Goal: Task Accomplishment & Management: Complete application form

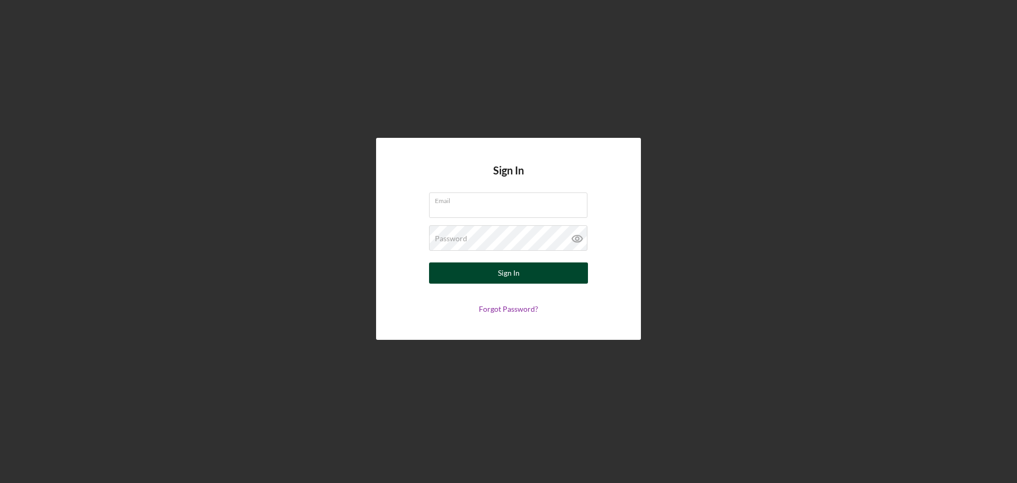
type input "[EMAIL_ADDRESS][DOMAIN_NAME]"
click at [518, 274] on div "Sign In" at bounding box center [509, 272] width 22 height 21
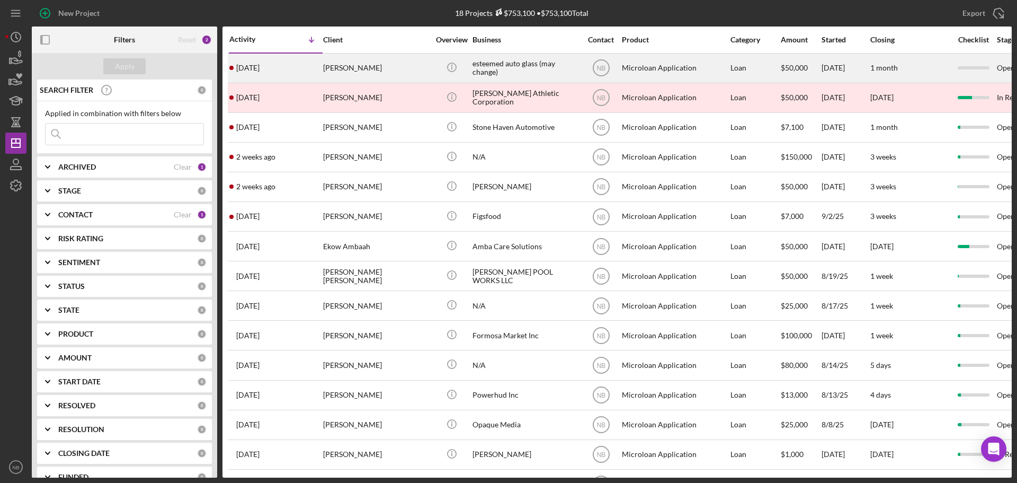
click at [505, 64] on div "esteemed auto glass (may change)" at bounding box center [526, 68] width 106 height 28
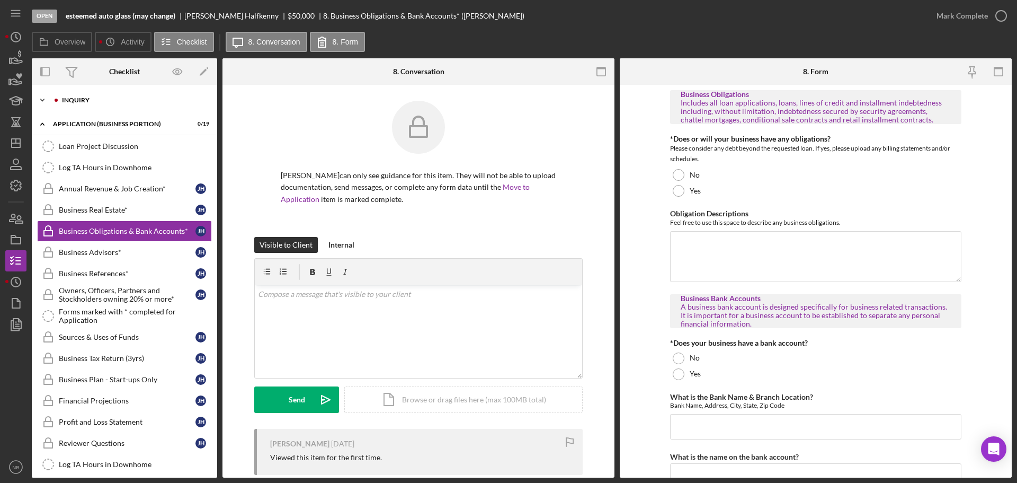
click at [57, 95] on div "Icon/Expander INQUIRY 0 / 14" at bounding box center [124, 100] width 185 height 21
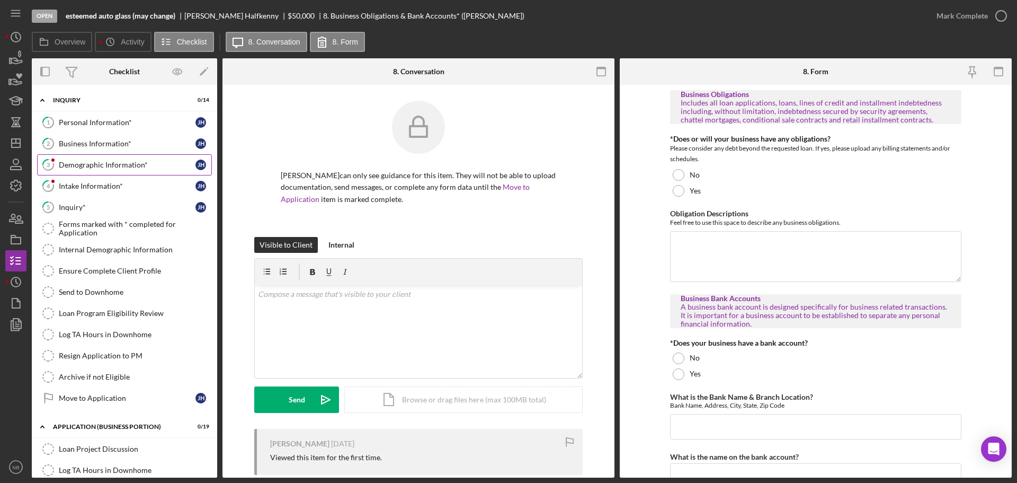
click at [100, 161] on div "Demographic Information*" at bounding box center [127, 165] width 137 height 8
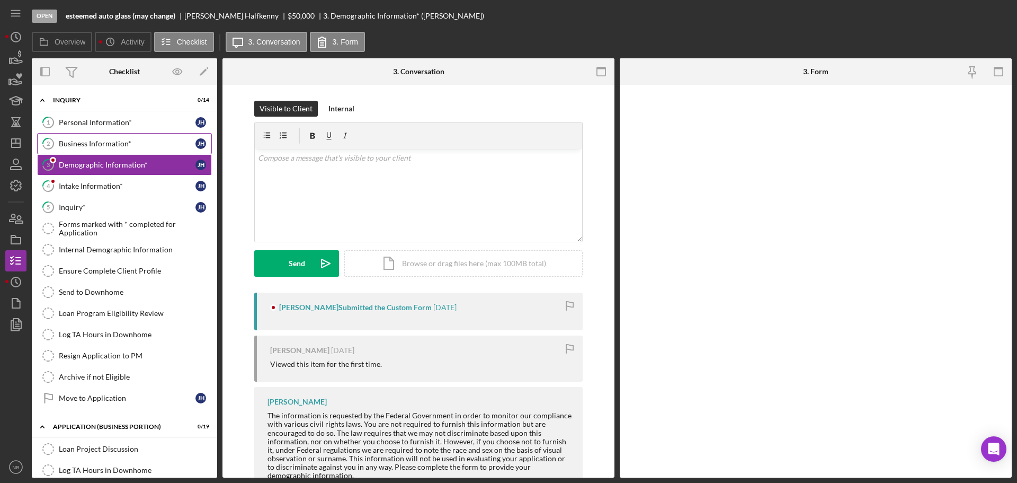
click at [105, 147] on div "Business Information*" at bounding box center [127, 143] width 137 height 8
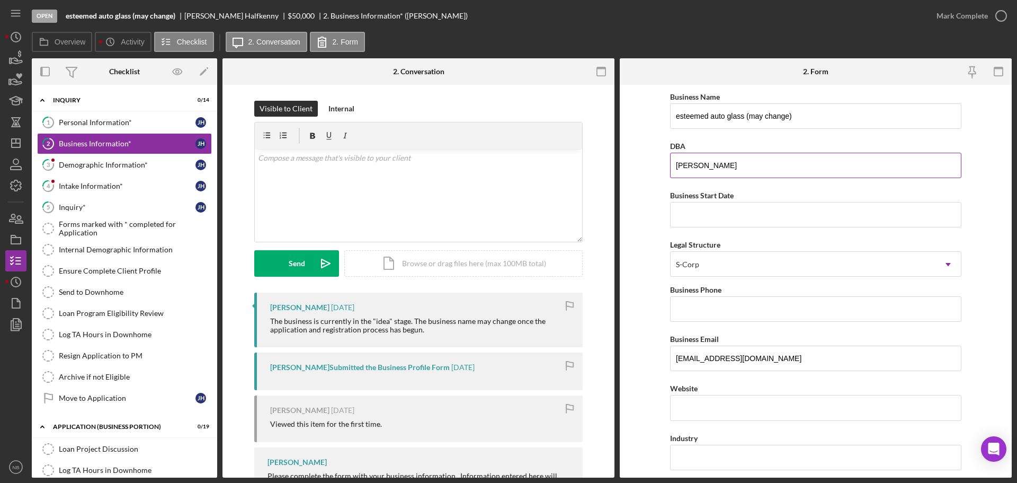
click at [758, 165] on input "[PERSON_NAME]" at bounding box center [815, 165] width 291 height 25
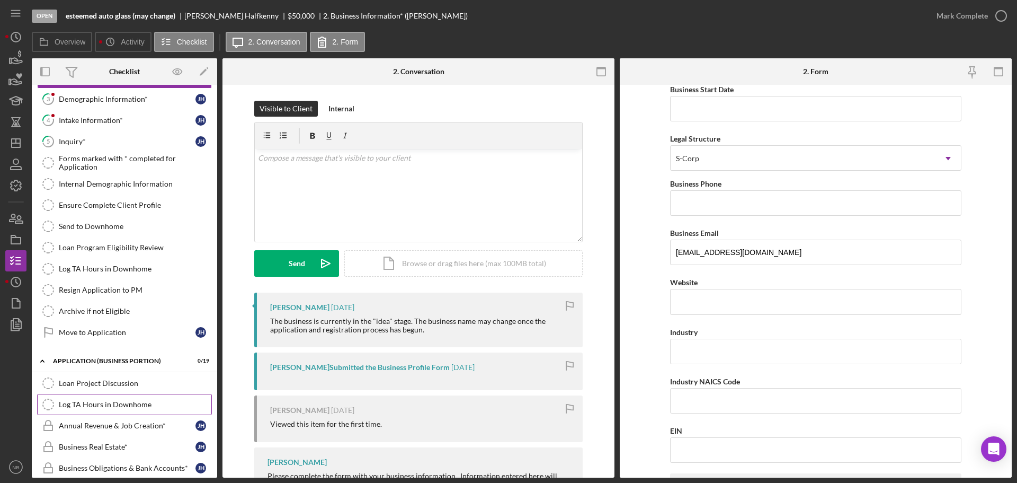
scroll to position [106, 0]
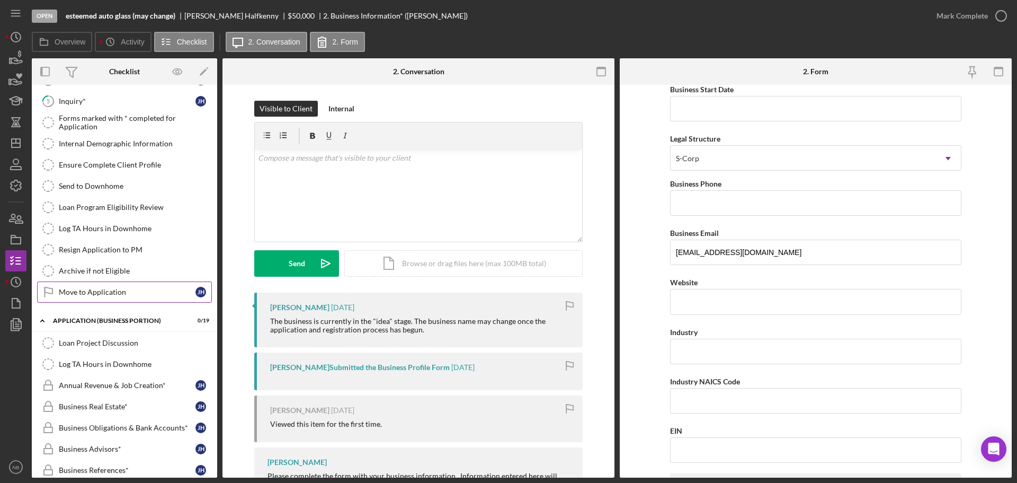
click at [111, 292] on div "Move to Application" at bounding box center [127, 292] width 137 height 8
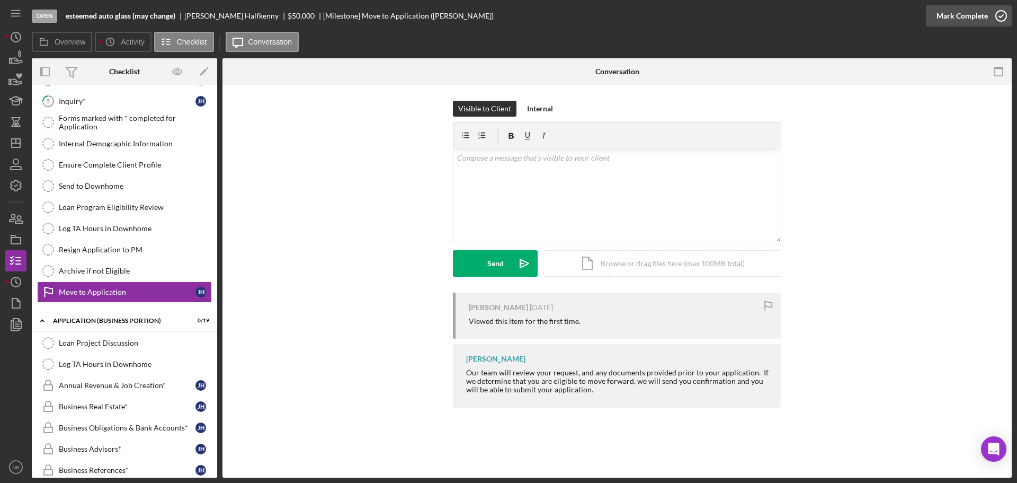
click at [987, 14] on button "Mark Complete" at bounding box center [969, 15] width 86 height 21
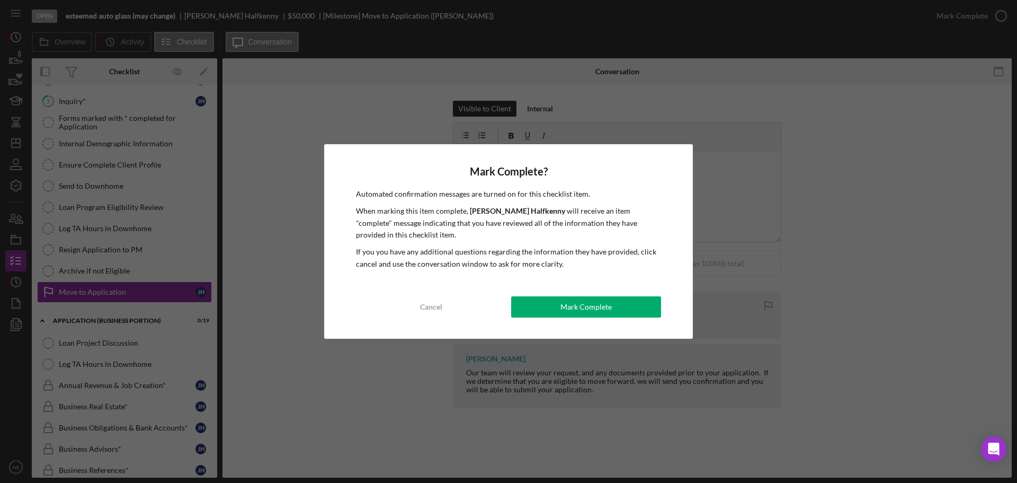
click at [581, 318] on div "Mark Complete? Automated confirmation messages are turned on for this checklist…" at bounding box center [508, 241] width 369 height 194
click at [586, 307] on div "Mark Complete" at bounding box center [586, 306] width 51 height 21
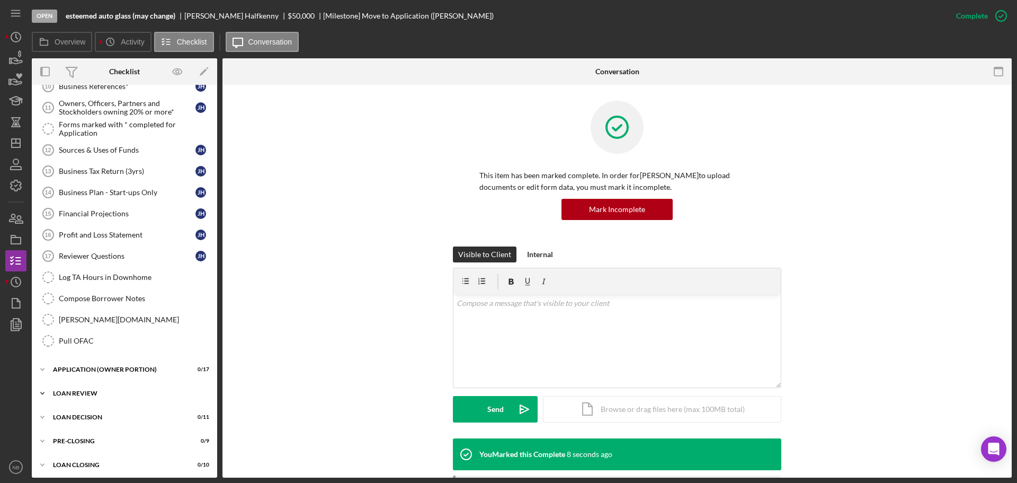
scroll to position [493, 0]
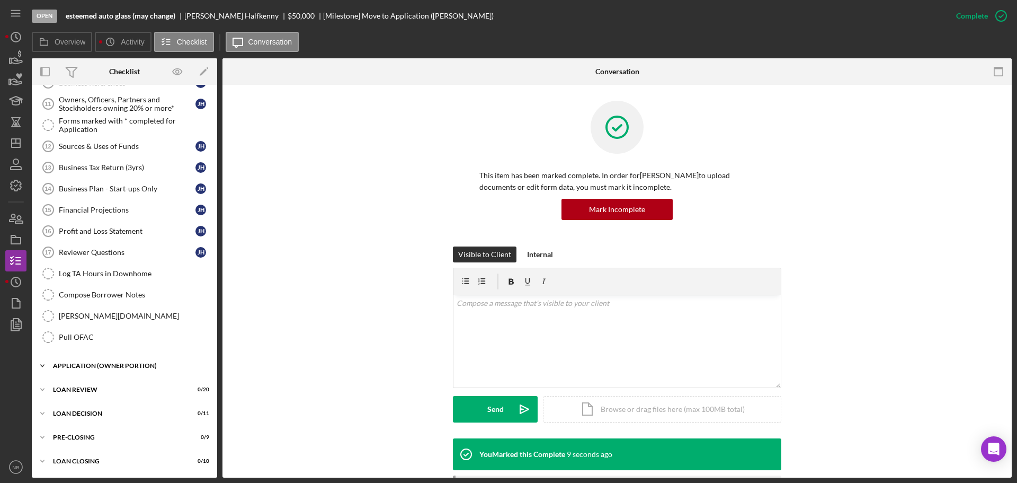
click at [134, 369] on div "Icon/Expander APPLICATION (OWNER PORTION) 0 / 17" at bounding box center [124, 365] width 185 height 21
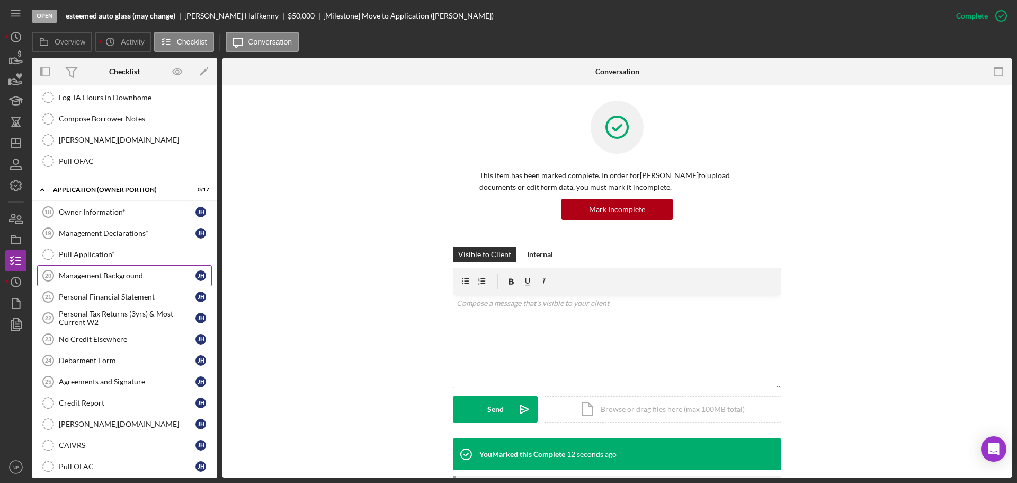
scroll to position [705, 0]
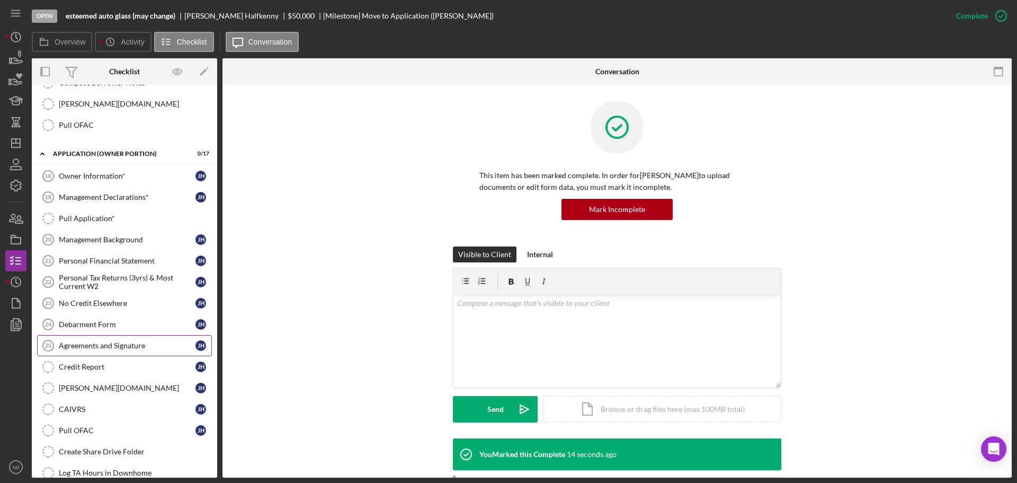
click at [120, 348] on div "Agreements and Signature" at bounding box center [127, 345] width 137 height 8
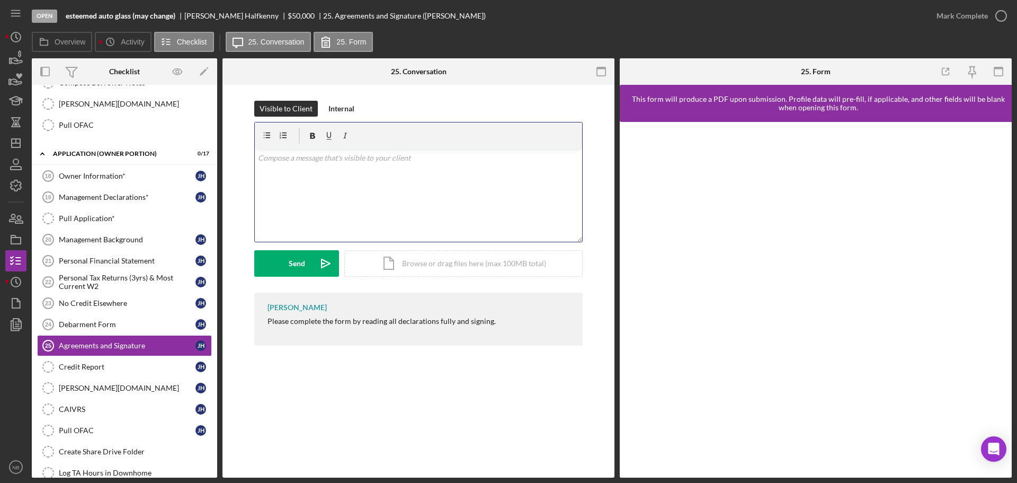
click at [403, 201] on div "v Color teal Color pink Remove color Add row above Add row below Add column bef…" at bounding box center [418, 195] width 327 height 93
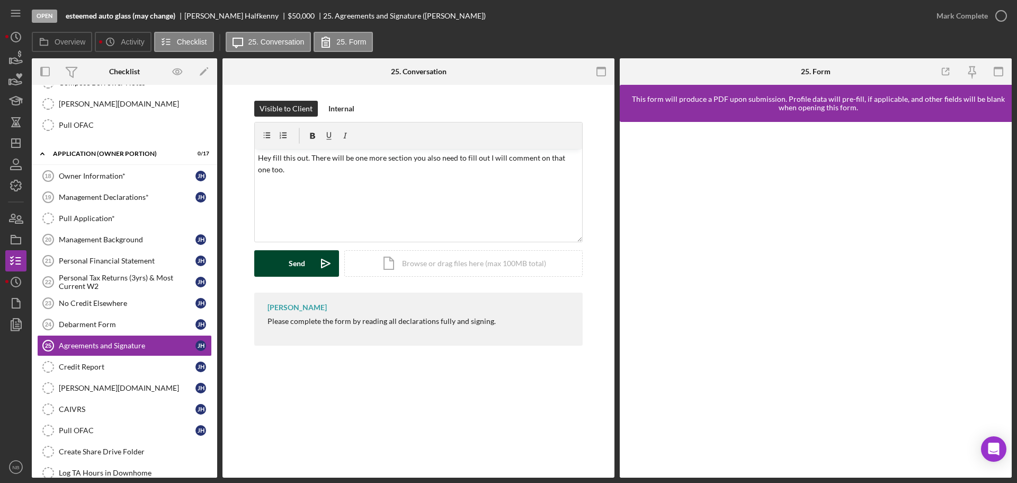
click at [296, 256] on div "Send" at bounding box center [297, 263] width 16 height 26
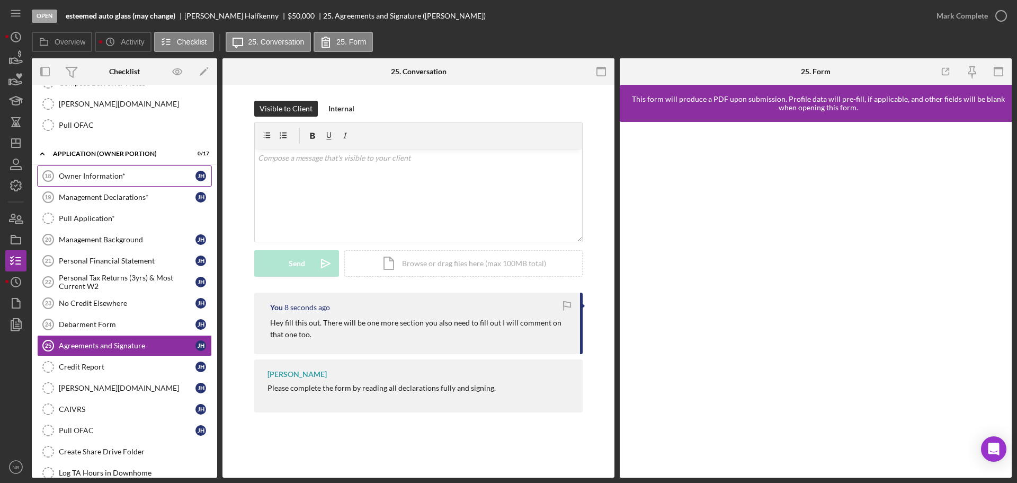
click at [93, 177] on div "Owner Information*" at bounding box center [127, 176] width 137 height 8
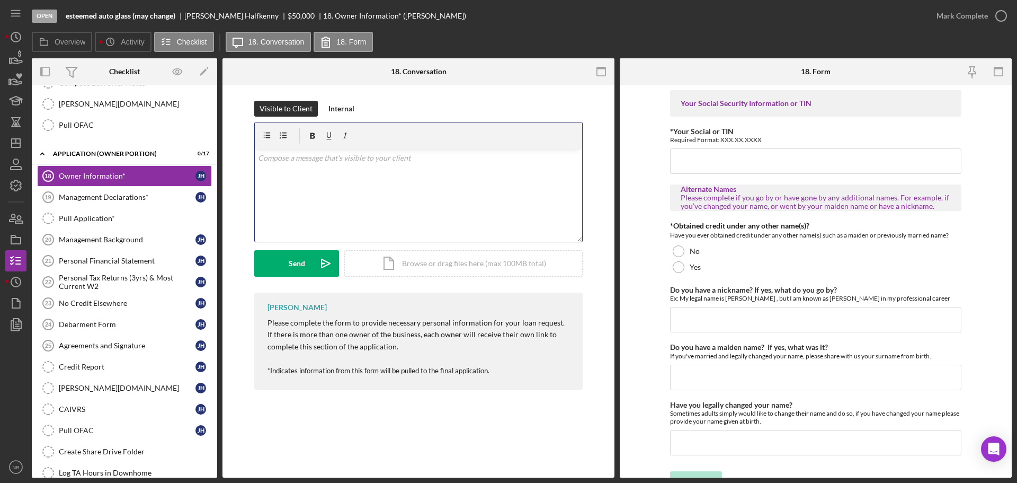
click at [358, 185] on div "v Color teal Color pink Remove color Add row above Add row below Add column bef…" at bounding box center [418, 195] width 327 height 93
click at [301, 268] on div "Send" at bounding box center [297, 263] width 16 height 26
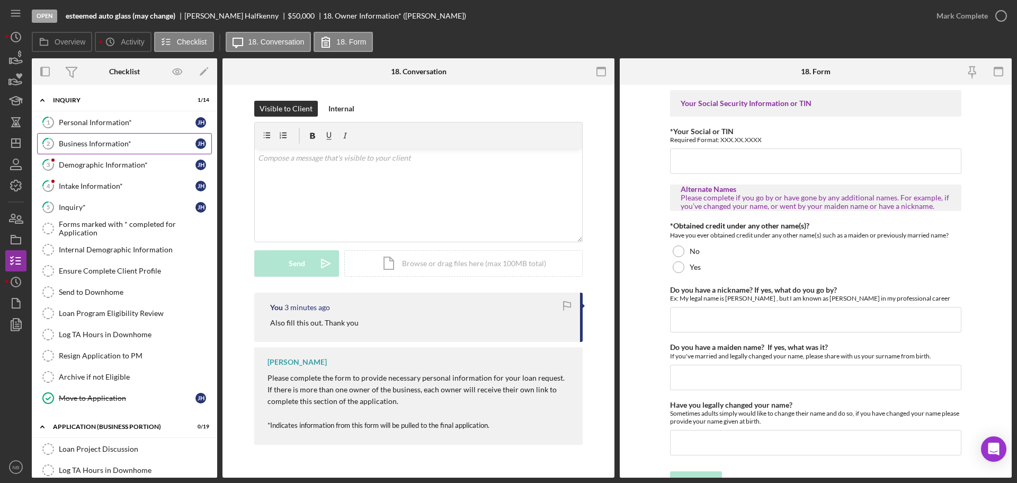
click at [105, 152] on link "2 Business Information* J H" at bounding box center [124, 143] width 175 height 21
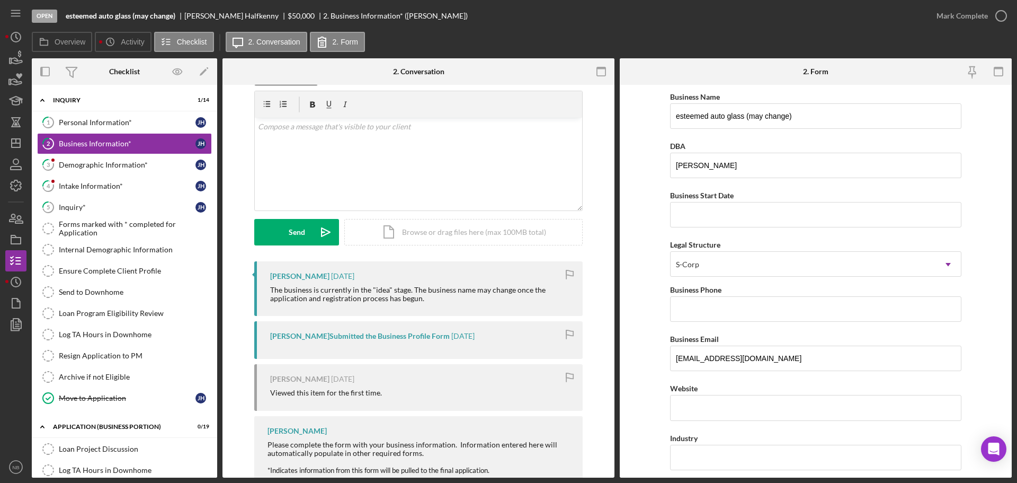
scroll to position [63, 0]
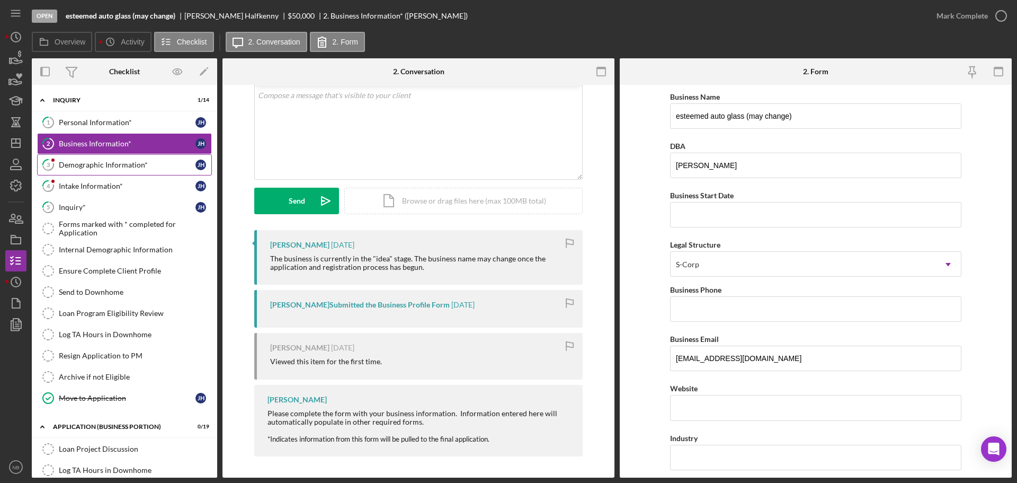
click at [121, 168] on div "Demographic Information*" at bounding box center [127, 165] width 137 height 8
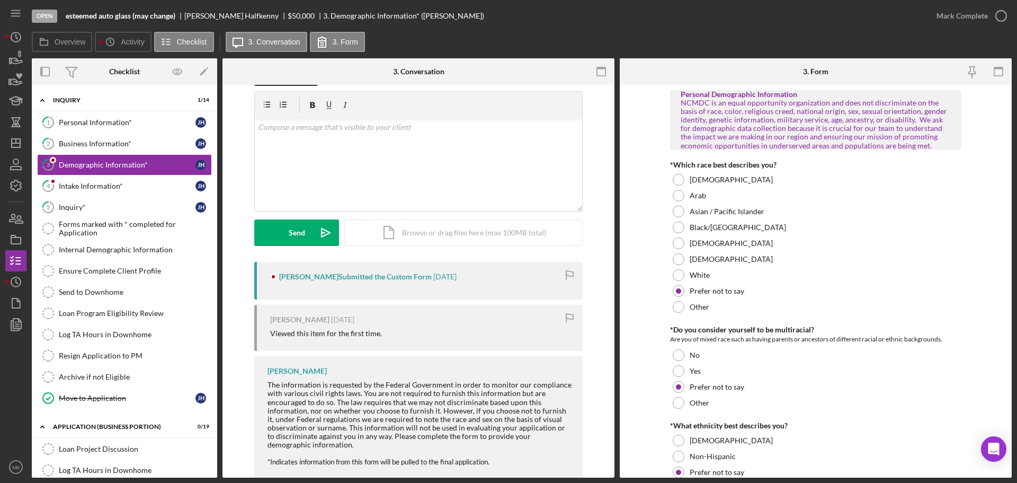
scroll to position [54, 0]
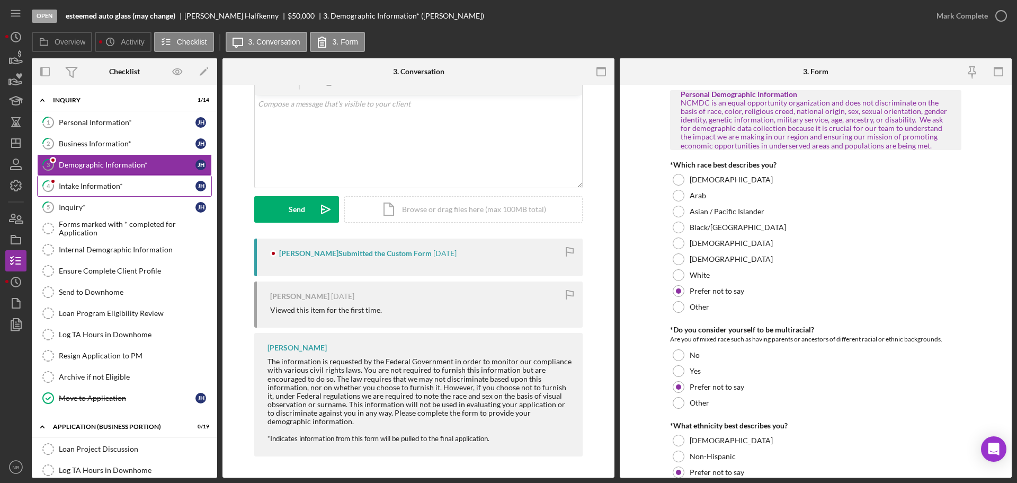
click at [130, 186] on div "Intake Information*" at bounding box center [127, 186] width 137 height 8
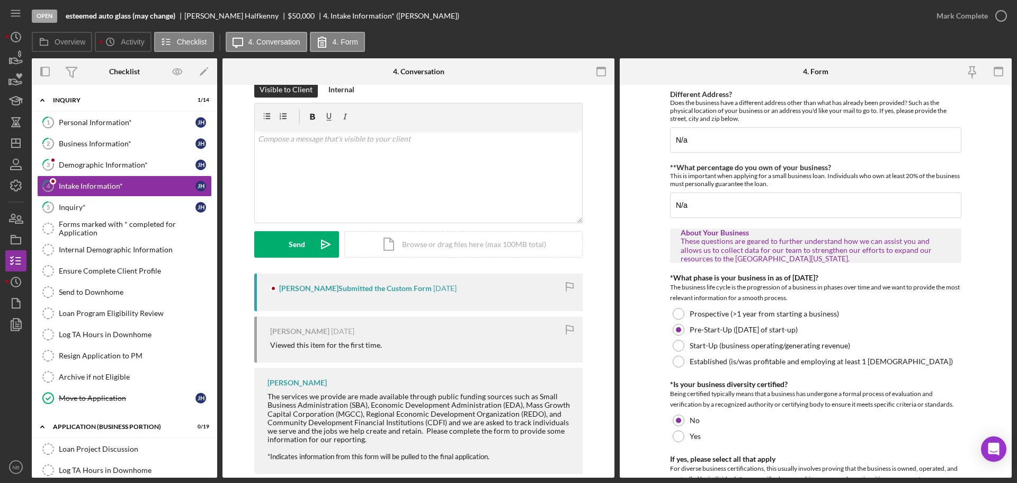
scroll to position [37, 0]
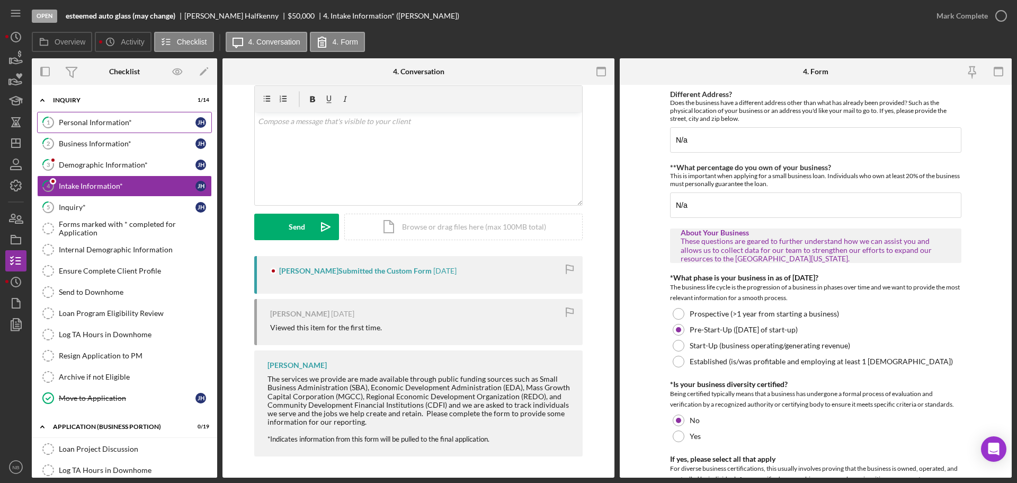
click at [96, 117] on link "1 Personal Information* J H" at bounding box center [124, 122] width 175 height 21
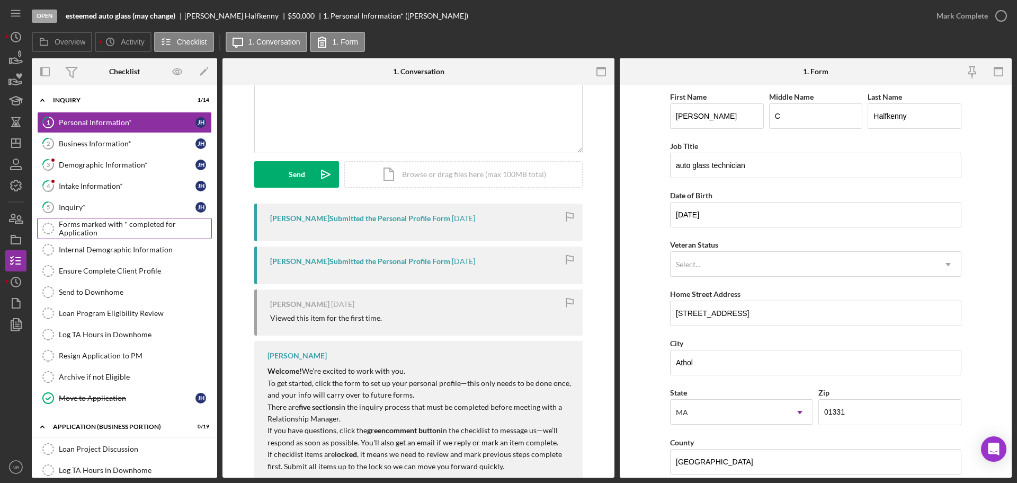
scroll to position [106, 0]
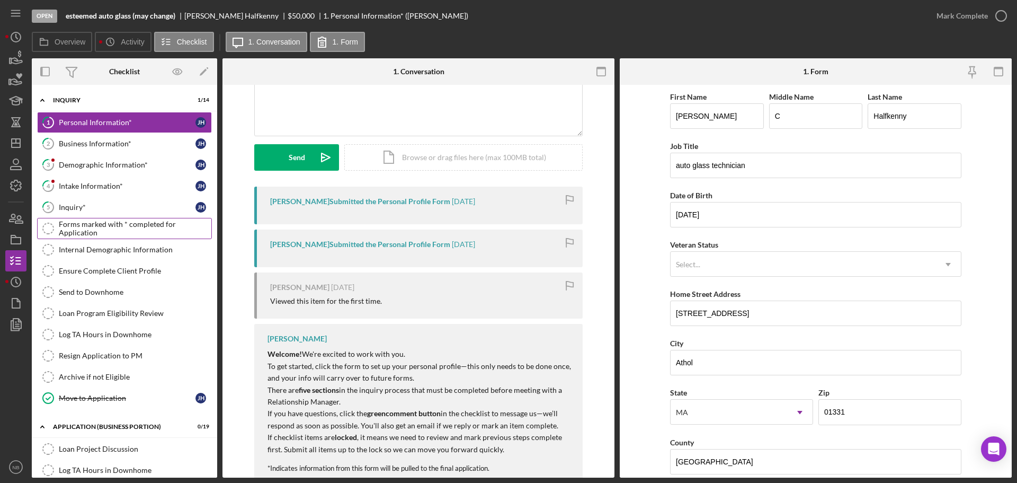
click at [129, 231] on div "Forms marked with * completed for Application" at bounding box center [135, 228] width 153 height 17
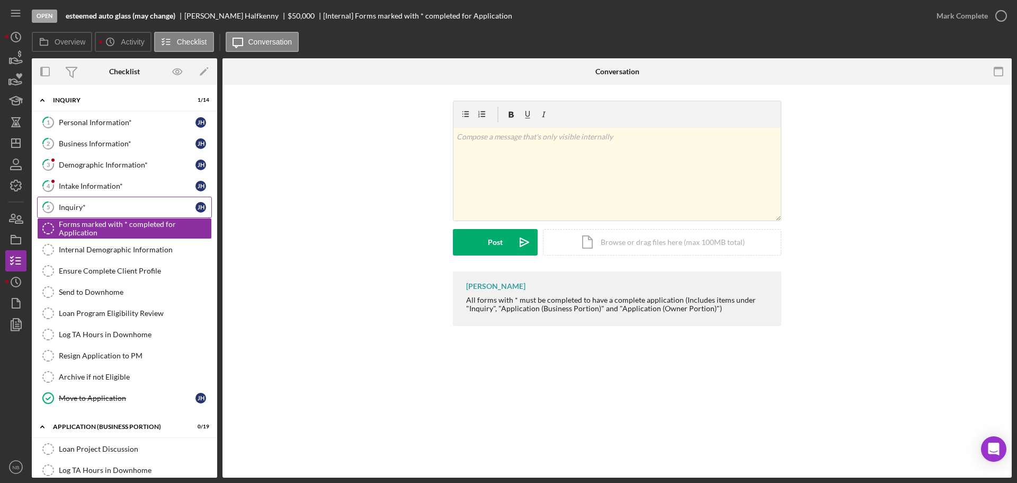
click at [108, 203] on div "Inquiry*" at bounding box center [127, 207] width 137 height 8
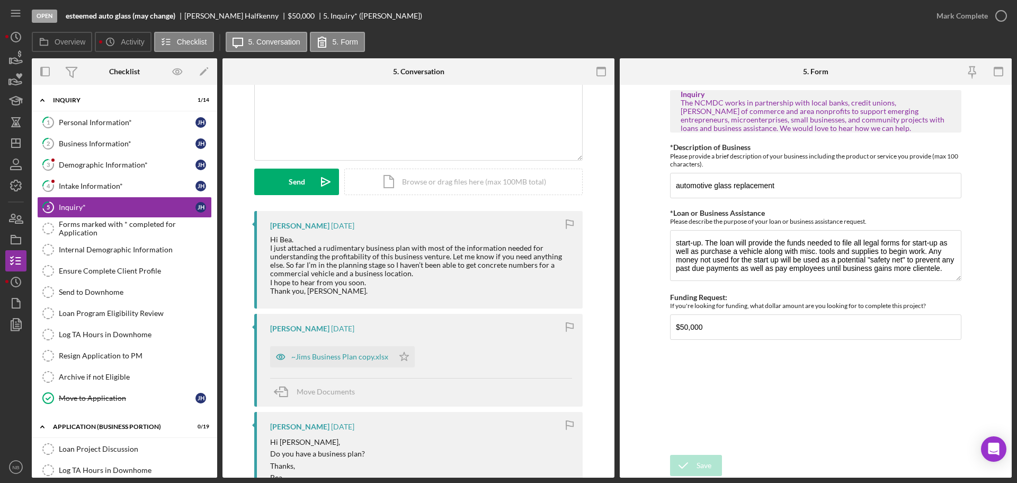
scroll to position [159, 0]
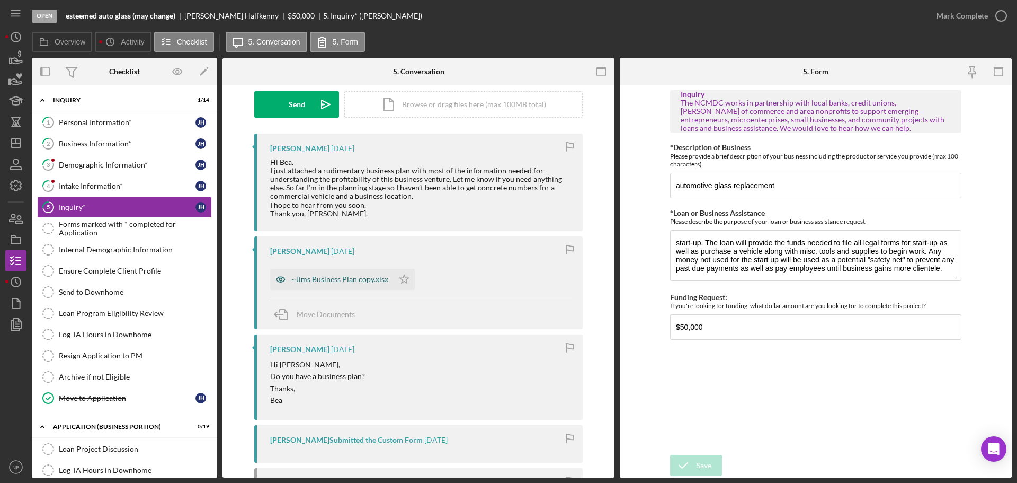
click at [332, 281] on div "~Jims Business Plan copy.xlsx" at bounding box center [339, 279] width 97 height 8
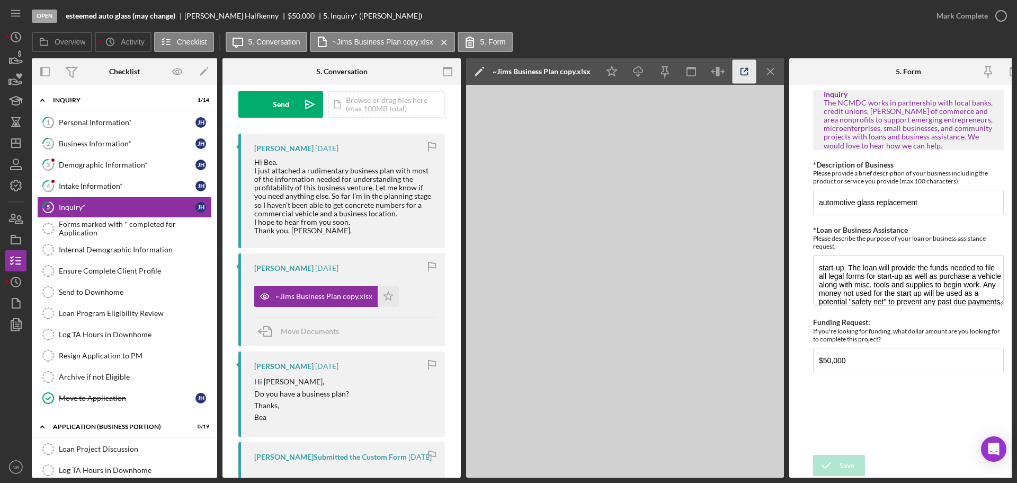
click at [744, 75] on icon "button" at bounding box center [744, 71] width 7 height 7
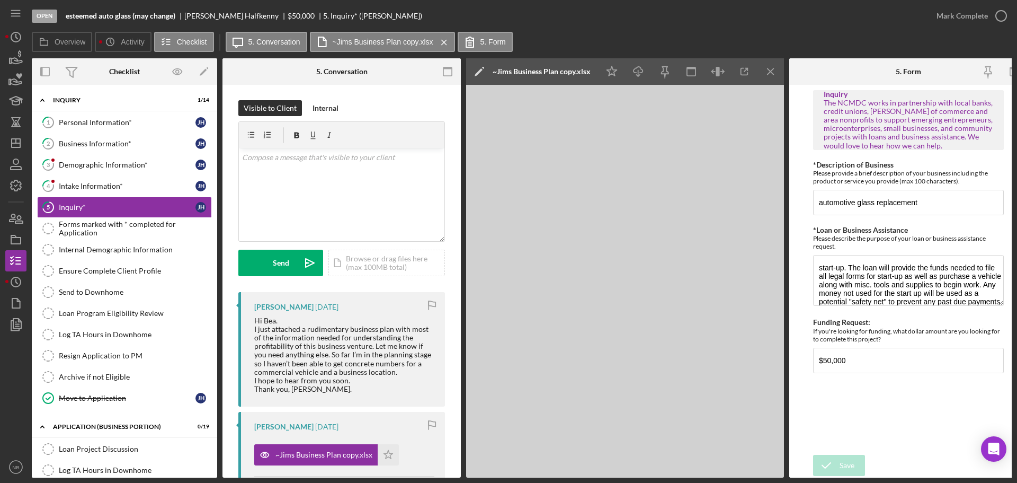
click at [457, 178] on div "Visible to Client Internal v Color teal Color pink Remove color Add row above A…" at bounding box center [342, 453] width 238 height 738
click at [774, 76] on icon "Icon/Menu Close" at bounding box center [771, 72] width 24 height 24
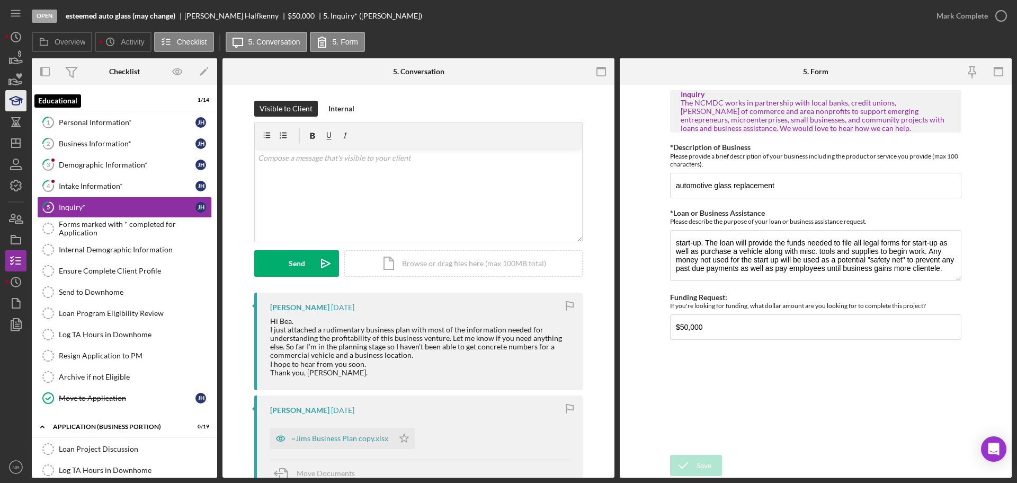
click at [20, 91] on icon "button" at bounding box center [16, 100] width 26 height 26
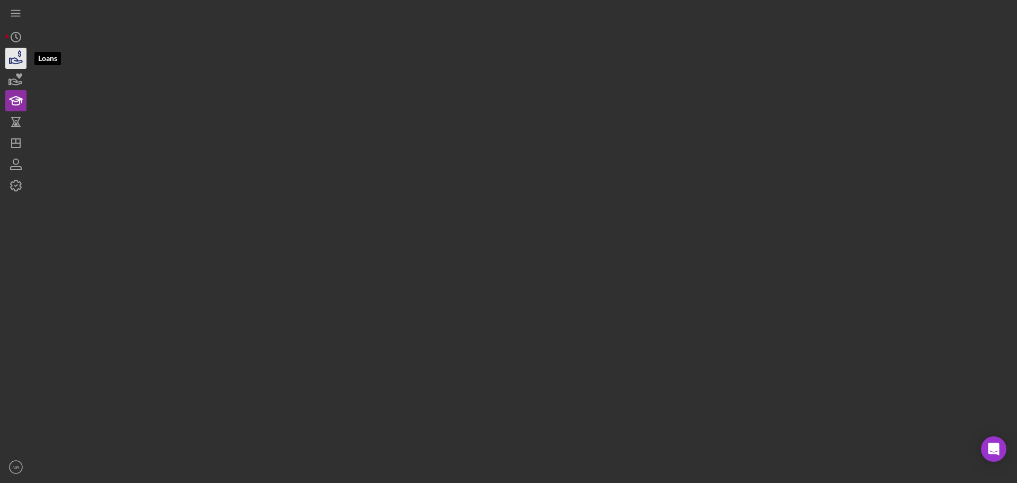
click at [23, 66] on icon "button" at bounding box center [16, 58] width 26 height 26
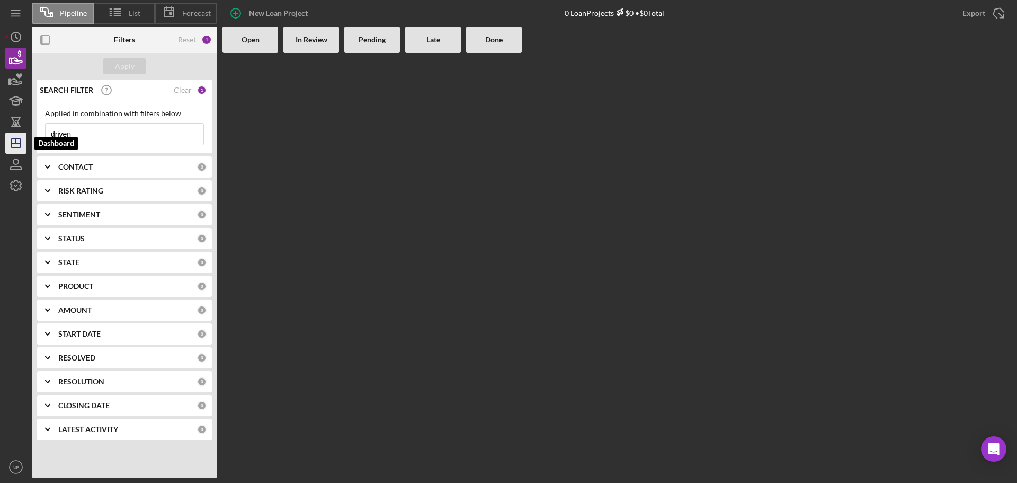
click at [16, 149] on icon "Icon/Dashboard" at bounding box center [16, 143] width 26 height 26
